Goal: Task Accomplishment & Management: Manage account settings

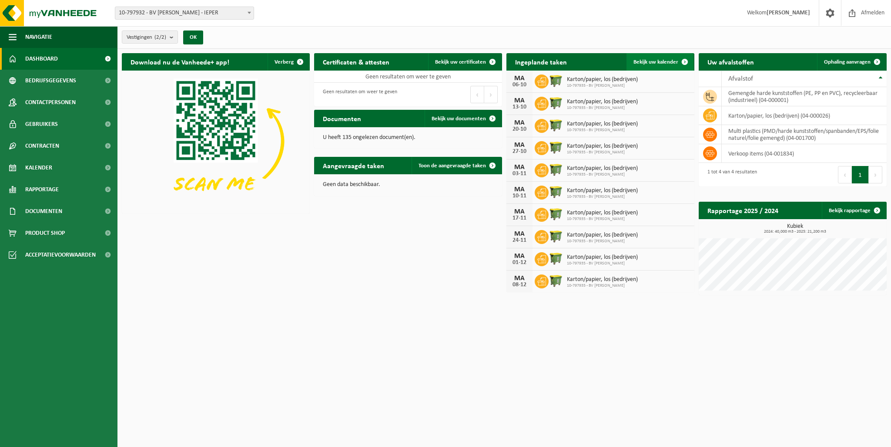
click at [685, 61] on span at bounding box center [684, 61] width 17 height 17
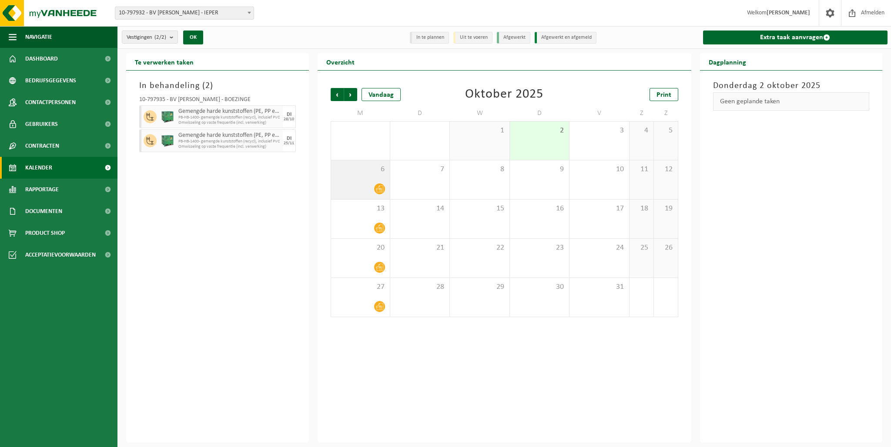
click at [349, 187] on div at bounding box center [361, 189] width 50 height 12
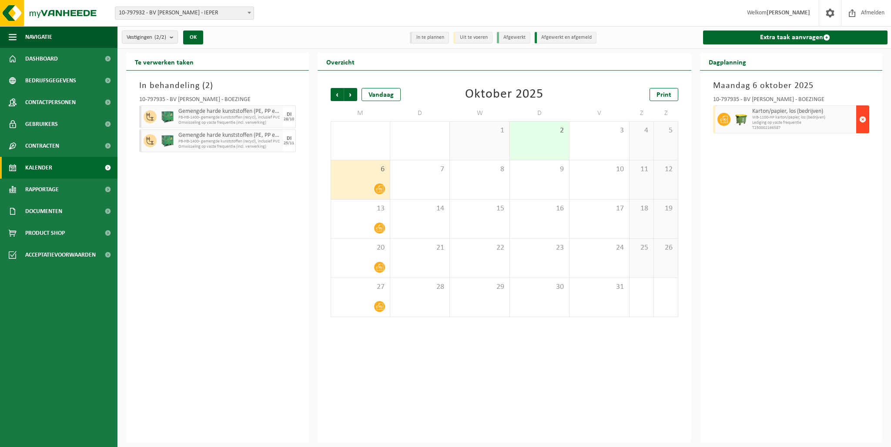
click at [862, 121] on span "button" at bounding box center [863, 119] width 7 height 17
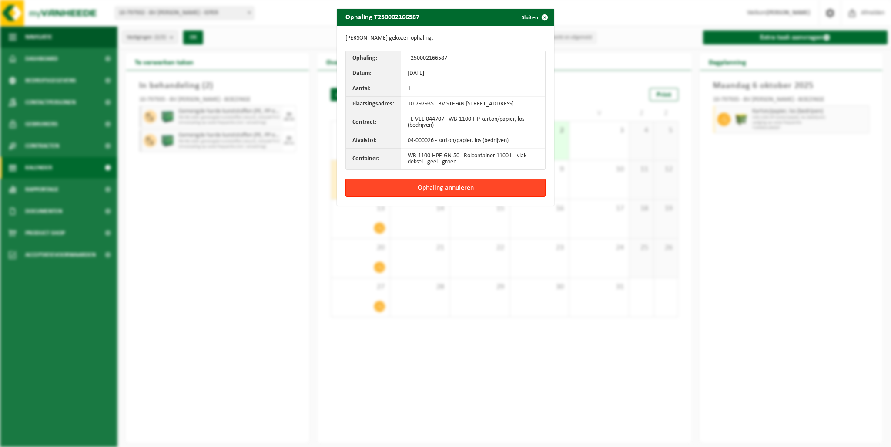
click at [425, 192] on button "Ophaling annuleren" at bounding box center [446, 187] width 200 height 18
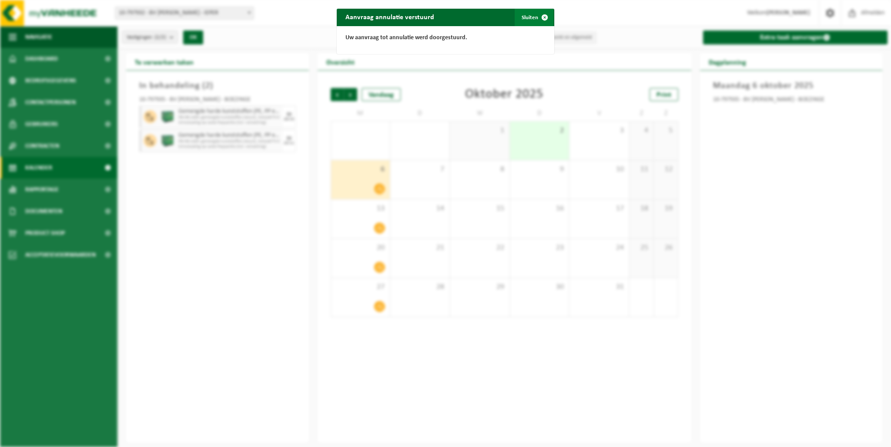
click at [543, 18] on span "button" at bounding box center [544, 17] width 17 height 17
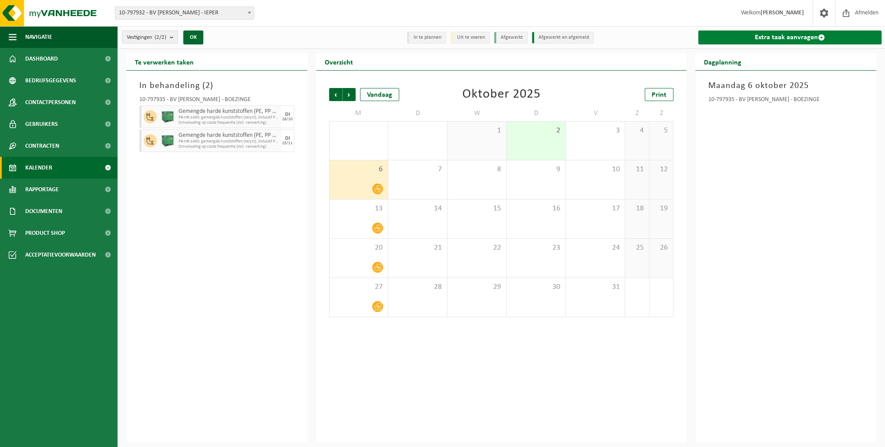
click at [777, 39] on link "Extra taak aanvragen" at bounding box center [789, 37] width 183 height 14
